Goal: Task Accomplishment & Management: Manage account settings

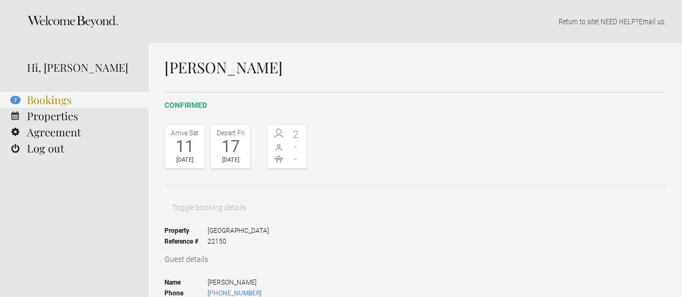
click at [52, 100] on link "7 Bookings" at bounding box center [74, 100] width 148 height 16
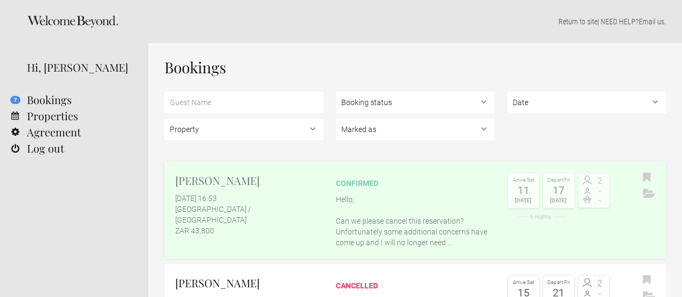
click at [366, 226] on p "Hello, Can we please cancel this reservation? Unfortunately some additional con…" at bounding box center [415, 221] width 159 height 54
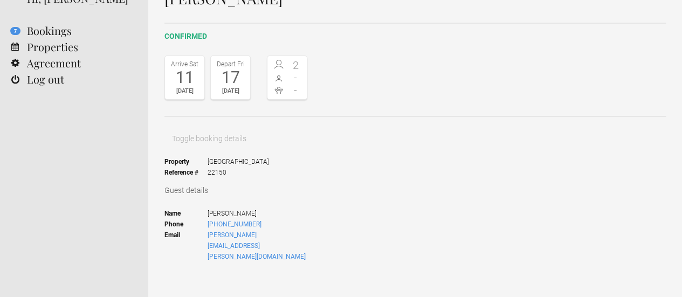
scroll to position [108, 0]
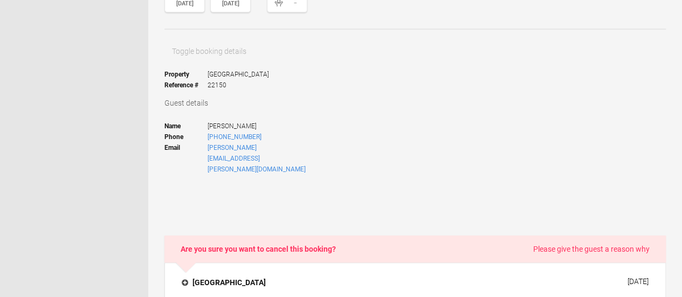
scroll to position [54, 0]
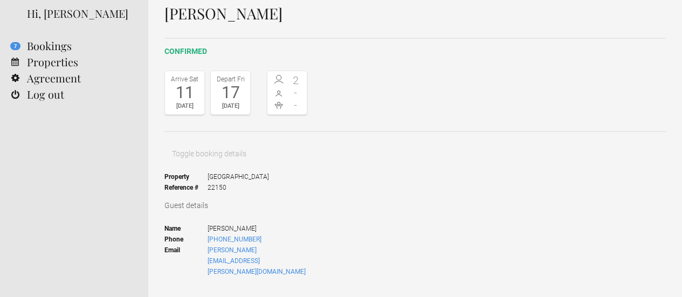
drag, startPoint x: 493, startPoint y: 132, endPoint x: 414, endPoint y: 136, distance: 79.4
type textarea "Guest requested to cancel"
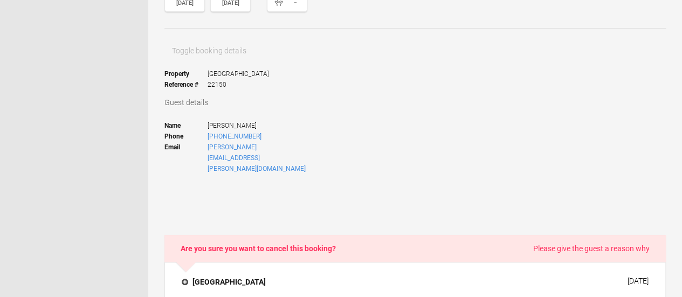
scroll to position [162, 0]
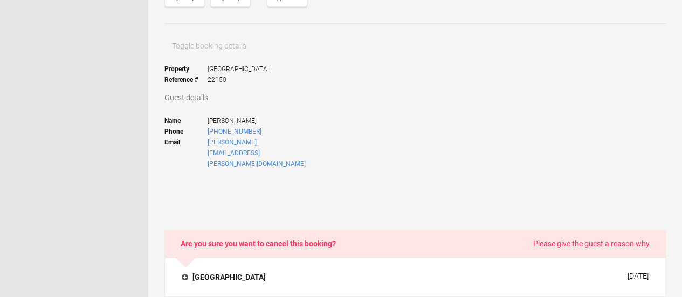
select select "Coronavirus"
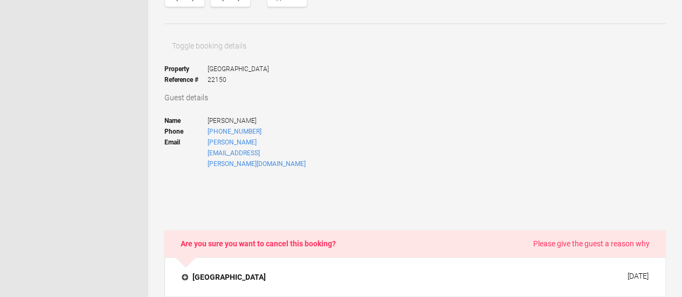
scroll to position [0, 0]
